Goal: Task Accomplishment & Management: Complete application form

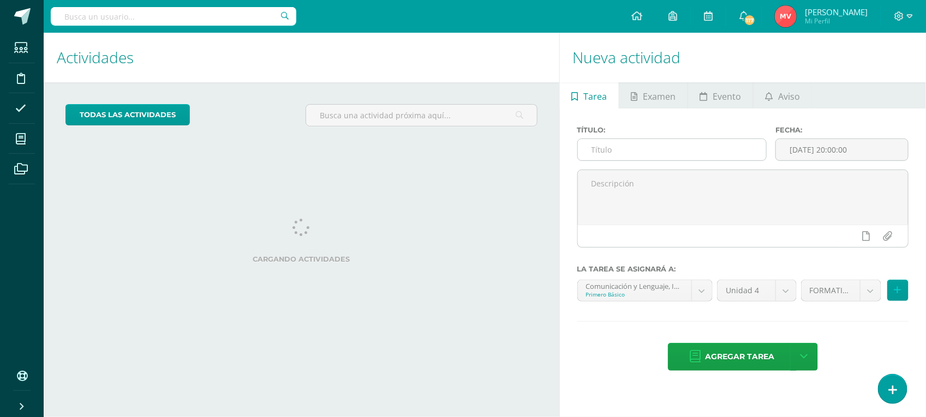
click at [622, 149] on input "text" at bounding box center [672, 149] width 189 height 21
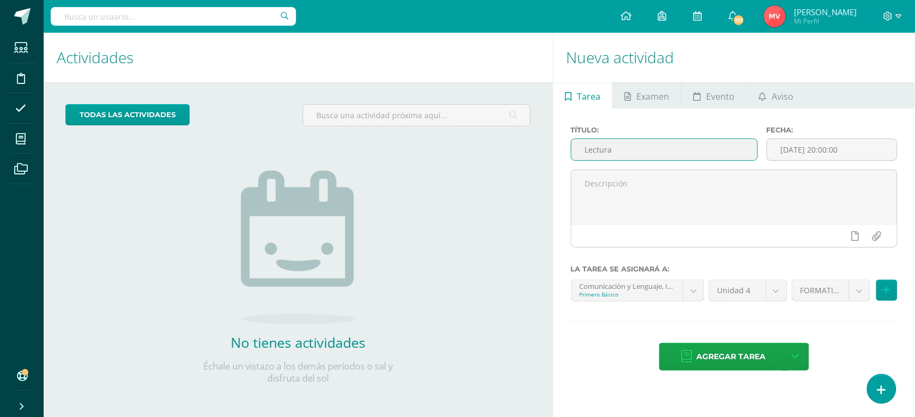
click at [615, 146] on input "Lectura" at bounding box center [665, 149] width 186 height 21
type input "L"
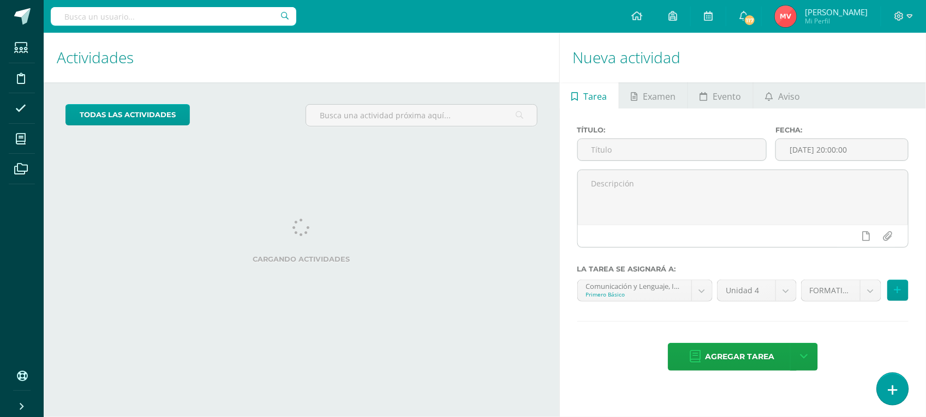
click at [894, 386] on icon at bounding box center [892, 390] width 10 height 13
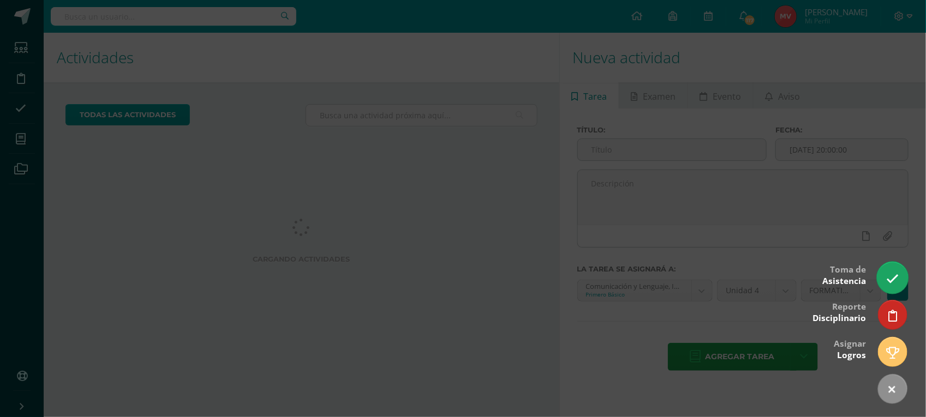
click at [894, 277] on icon at bounding box center [892, 279] width 13 height 13
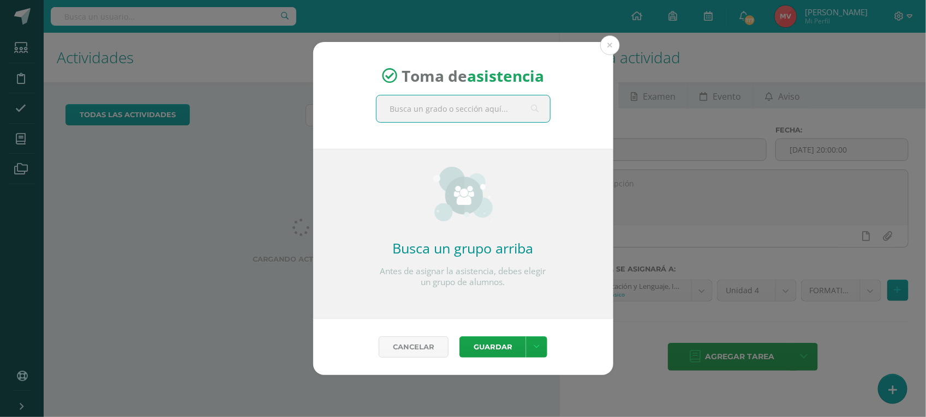
click at [412, 112] on input "text" at bounding box center [462, 108] width 173 height 27
type input "Comunicación y lenguaje porimero"
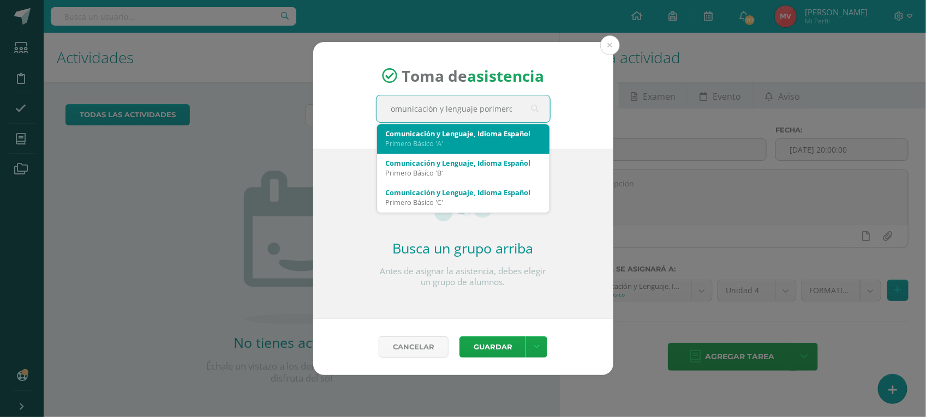
click at [401, 135] on div "Comunicación y Lenguaje, Idioma Español" at bounding box center [463, 134] width 155 height 10
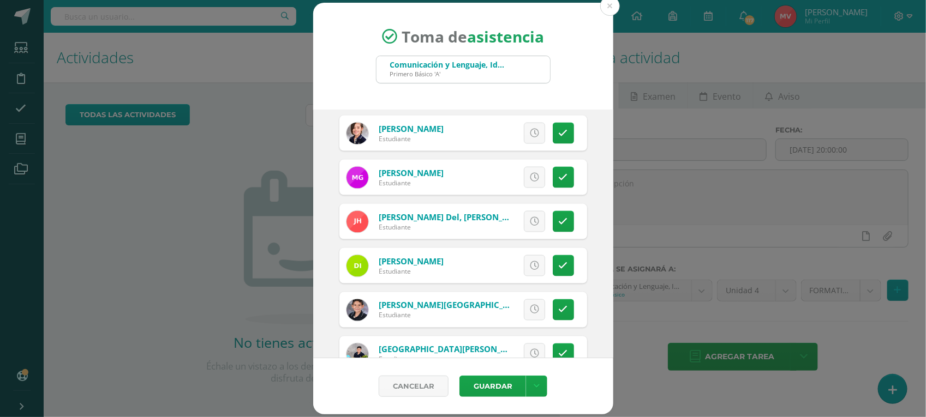
scroll to position [818, 0]
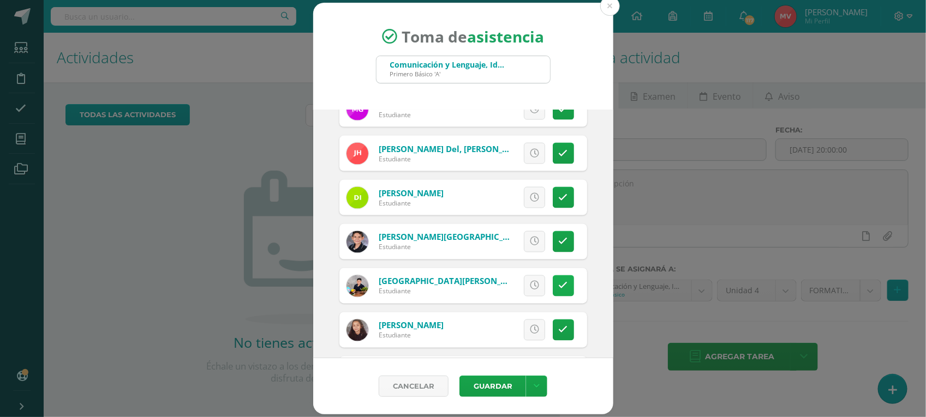
click at [558, 285] on icon at bounding box center [562, 285] width 9 height 9
click at [508, 279] on span "Excusa" at bounding box center [516, 286] width 30 height 20
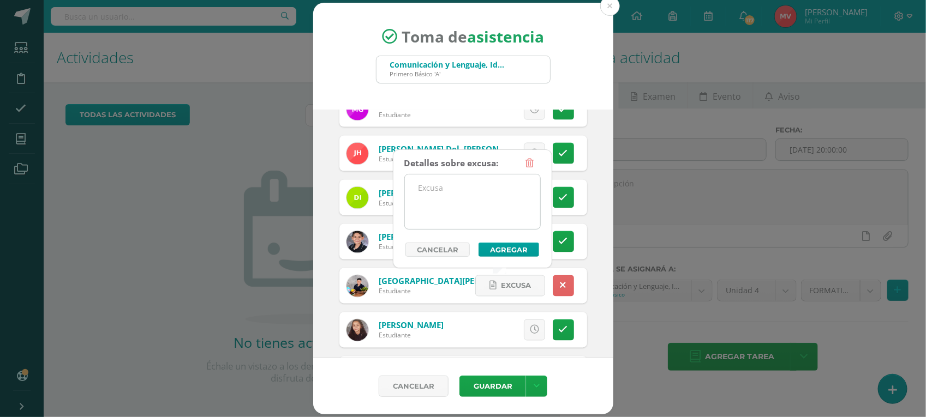
click at [428, 186] on textarea at bounding box center [472, 202] width 135 height 55
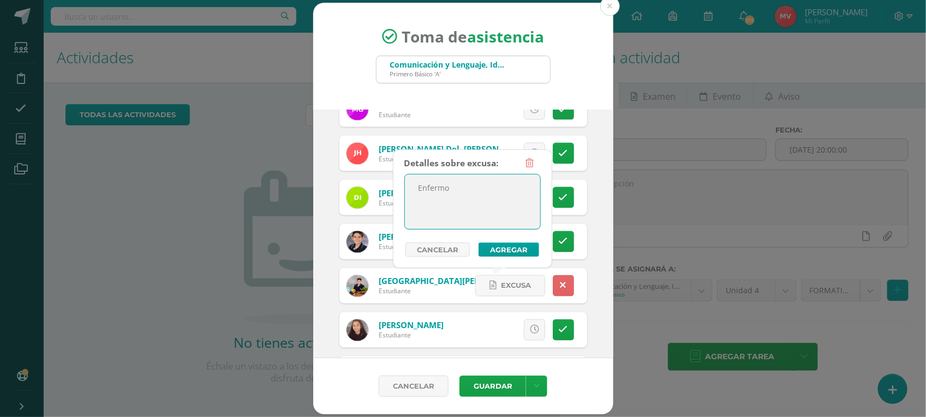
click at [530, 228] on textarea "Enfermo" at bounding box center [472, 202] width 135 height 55
type textarea "Enfermo"
type input "211881"
type input "211891"
type input "211892"
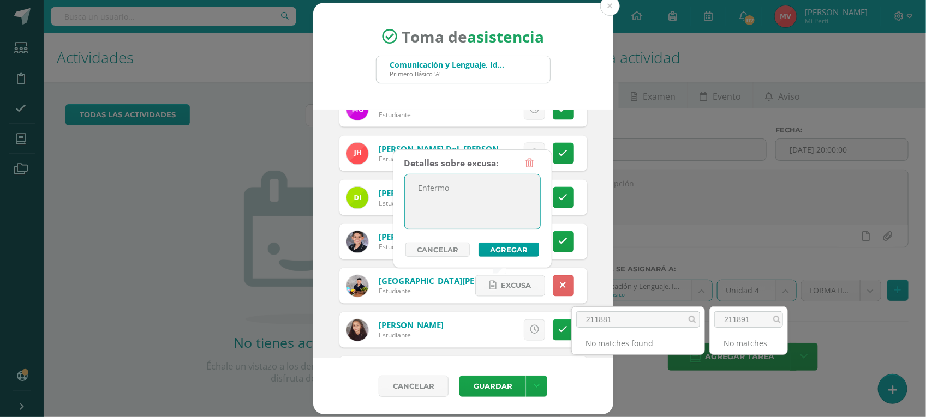
click at [491, 250] on body "Toma de asistencia Comunicación y Lenguaje, Idioma Español Primero Básico 'A' C…" at bounding box center [463, 208] width 926 height 417
click at [512, 249] on button "Agregar" at bounding box center [508, 250] width 61 height 14
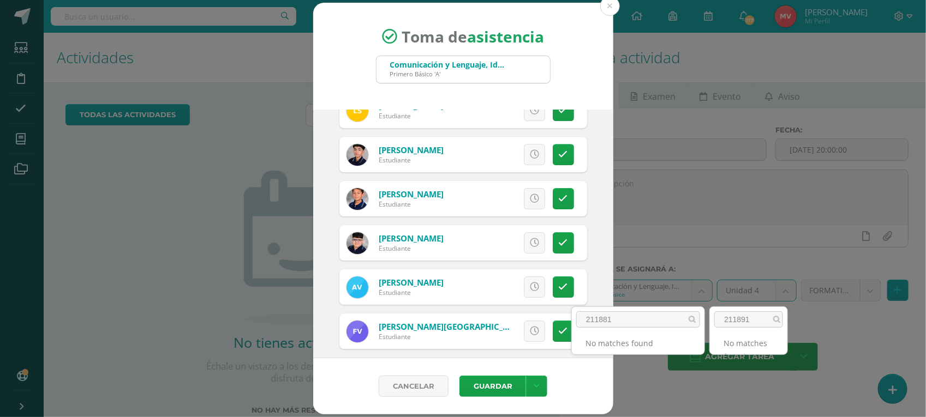
scroll to position [1577, 0]
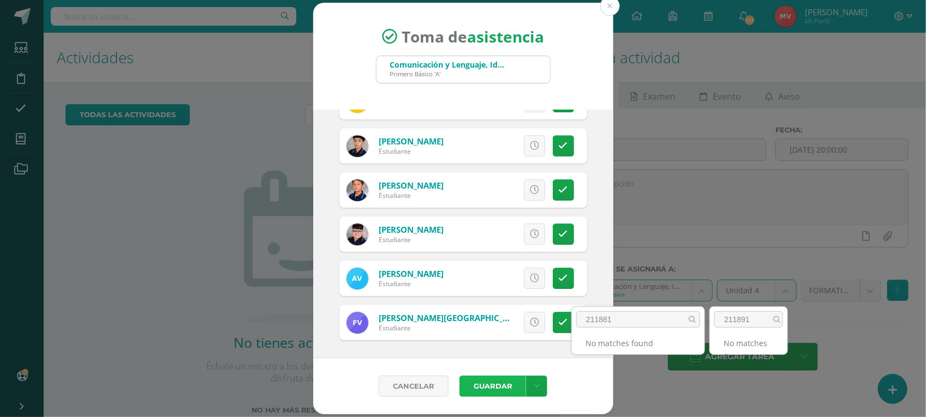
click at [482, 386] on button "Guardar" at bounding box center [492, 386] width 67 height 21
